Goal: Navigation & Orientation: Go to known website

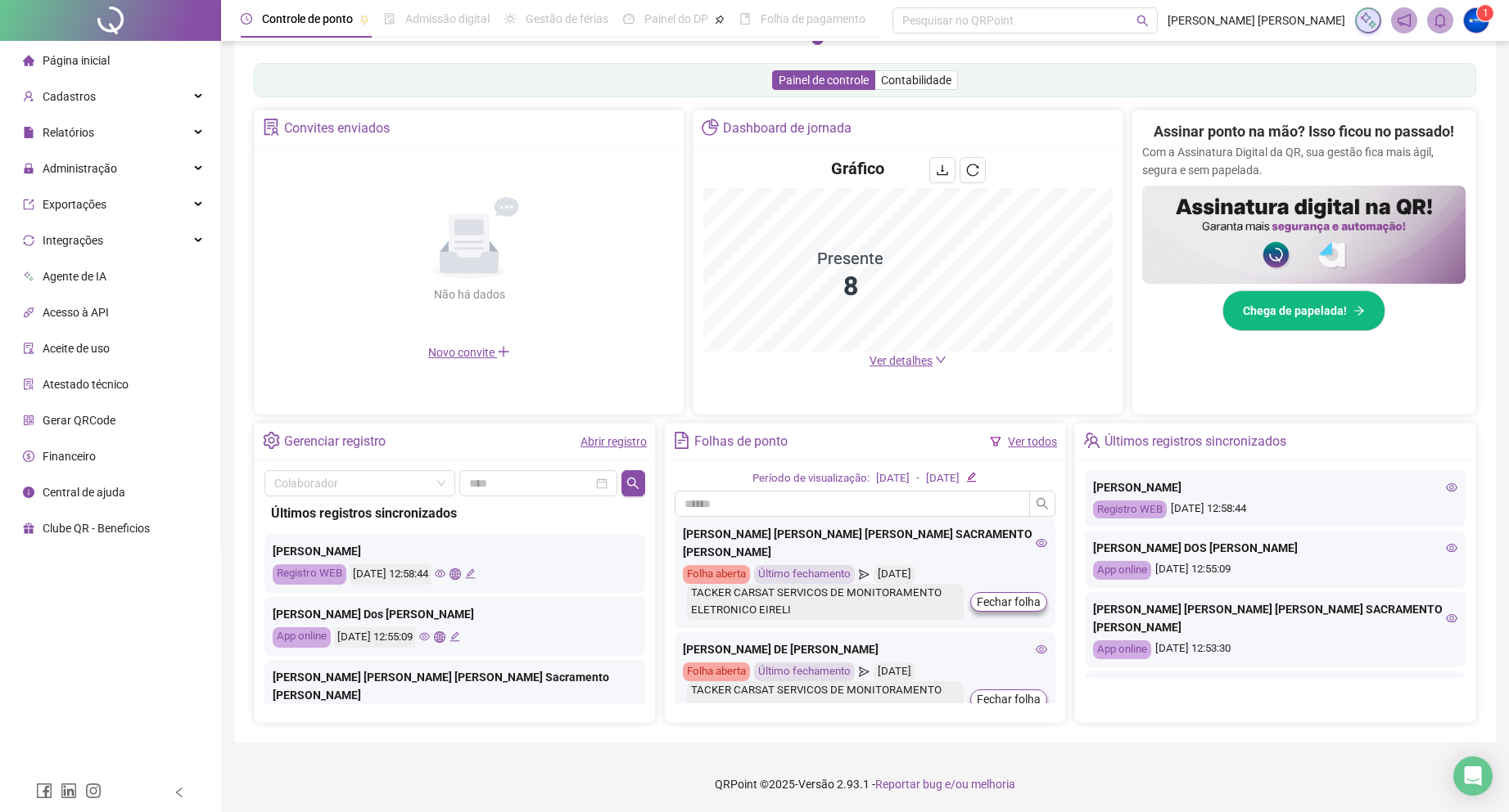
scroll to position [253, 0]
